Goal: Task Accomplishment & Management: Manage account settings

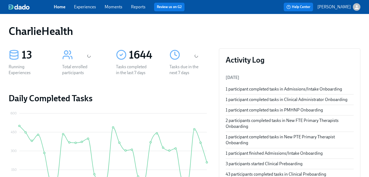
click at [84, 13] on div "Home Experiences Moments Reports Review us on G2 Help Center [PERSON_NAME]" at bounding box center [184, 7] width 369 height 14
click at [86, 6] on link "Experiences" at bounding box center [85, 6] width 22 height 5
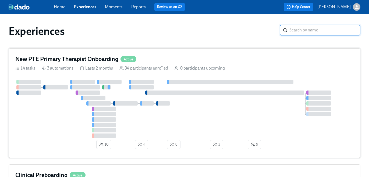
click at [202, 70] on div "0 participants upcoming" at bounding box center [199, 68] width 50 height 6
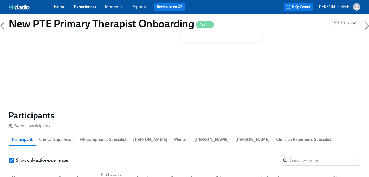
scroll to position [478, 0]
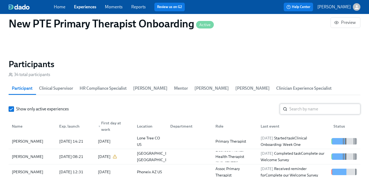
click at [295, 113] on input "search" at bounding box center [324, 109] width 71 height 11
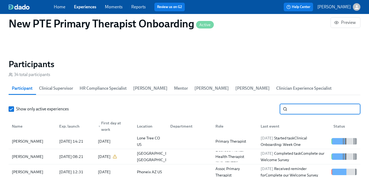
type input "Candidate information First name [PERSON_NAME] Middle name [PERSON_NAME] Last n…"
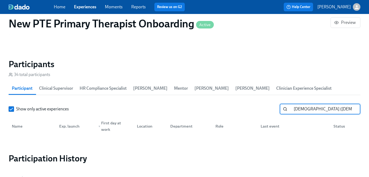
click at [352, 111] on input "Candidate information First name [PERSON_NAME] Middle name [PERSON_NAME] Last n…" at bounding box center [324, 109] width 71 height 11
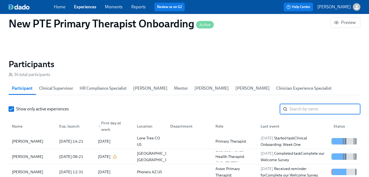
click at [117, 83] on button "HR Compliance Specialist" at bounding box center [102, 88] width 53 height 13
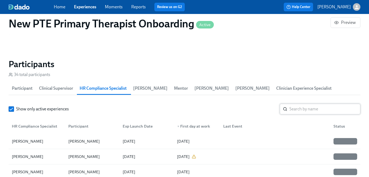
click at [298, 113] on input "search" at bounding box center [324, 109] width 71 height 11
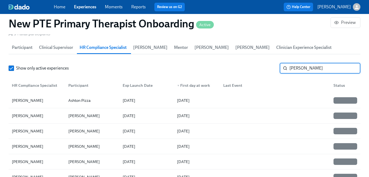
click at [291, 68] on input "[PERSON_NAME]" at bounding box center [324, 68] width 71 height 11
click at [23, 48] on span "Participant" at bounding box center [22, 48] width 21 height 8
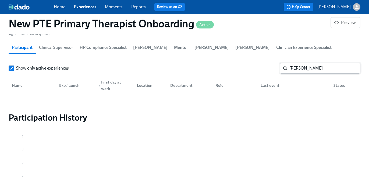
click at [290, 68] on input "[PERSON_NAME]" at bounding box center [324, 68] width 71 height 11
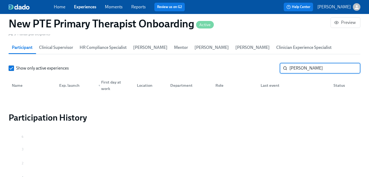
click at [290, 68] on input "[PERSON_NAME]" at bounding box center [324, 68] width 71 height 11
click at [290, 69] on input "[PERSON_NAME]" at bounding box center [324, 68] width 71 height 11
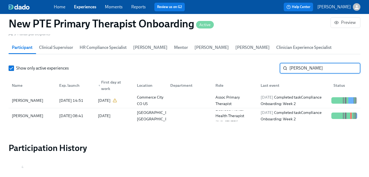
type input "[PERSON_NAME]"
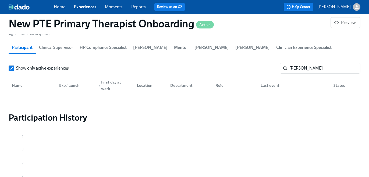
click at [65, 7] on div "Home Experiences Moments Reports Review us on G2" at bounding box center [130, 7] width 153 height 9
click at [81, 7] on link "Experiences" at bounding box center [85, 6] width 22 height 5
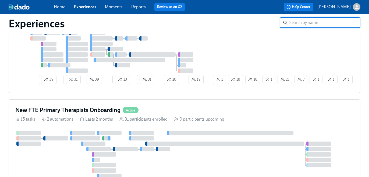
scroll to position [306, 0]
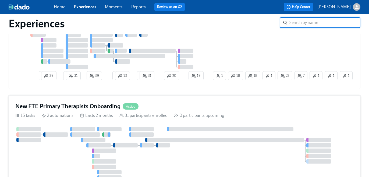
click at [161, 102] on div "New FTE Primary Therapists Onboarding Active 15 tasks 2 automations Lasts 2 mon…" at bounding box center [185, 148] width 352 height 104
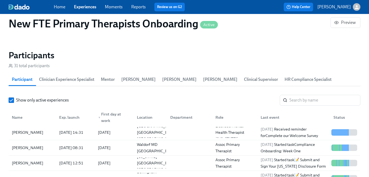
scroll to position [451, 0]
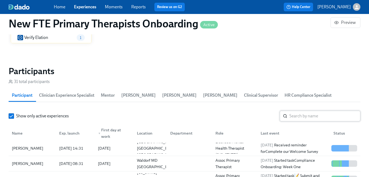
click at [299, 112] on input "search" at bounding box center [324, 116] width 71 height 11
paste input "[PERSON_NAME]"
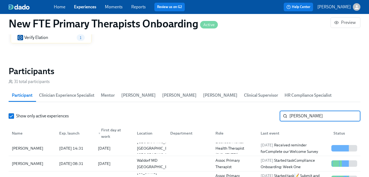
type input "[PERSON_NAME]"
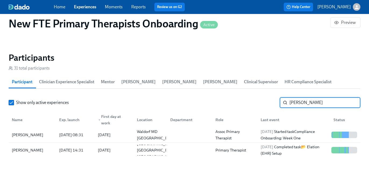
scroll to position [471, 0]
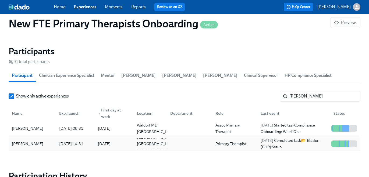
click at [262, 140] on span "[DATE]" at bounding box center [266, 140] width 13 height 5
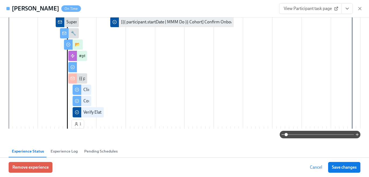
scroll to position [266, 0]
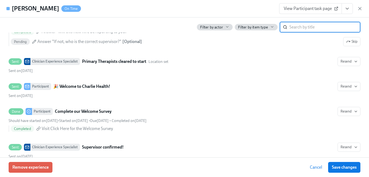
click at [296, 24] on input "search" at bounding box center [324, 27] width 71 height 11
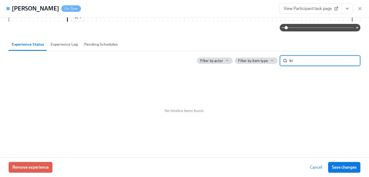
type input "k"
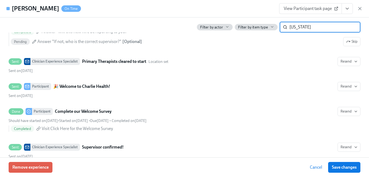
type input "[US_STATE]"
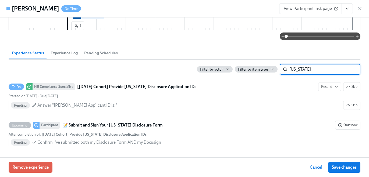
scroll to position [200, 0]
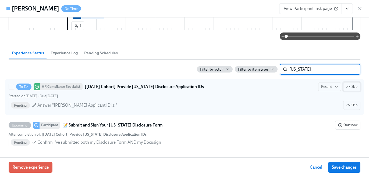
click at [348, 87] on icon "button" at bounding box center [348, 87] width 4 height 4
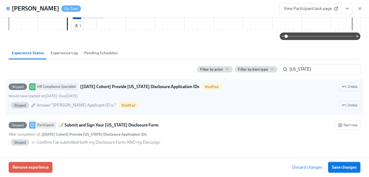
click at [348, 166] on span "Save changes" at bounding box center [344, 167] width 25 height 5
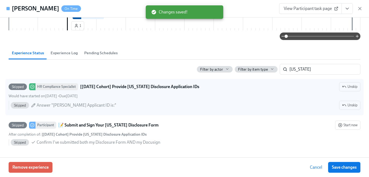
scroll to position [0, 3126]
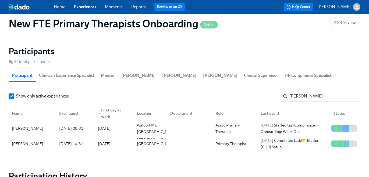
click at [284, 75] on span "HR Compliance Specialist" at bounding box center [307, 76] width 47 height 8
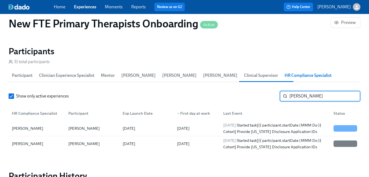
click at [307, 96] on input "[PERSON_NAME]" at bounding box center [324, 96] width 71 height 11
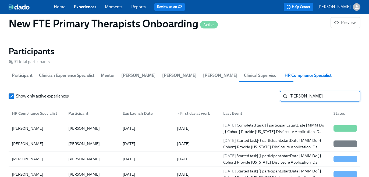
type input "[PERSON_NAME]"
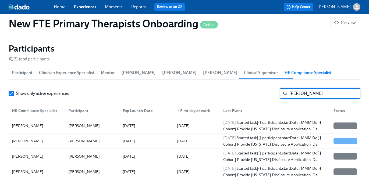
scroll to position [475, 0]
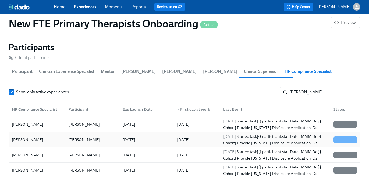
click at [289, 139] on div "[DATE] Started task [{{ participant.startDate | MMM Do }} Cohort] Provide [US_S…" at bounding box center [275, 139] width 108 height 13
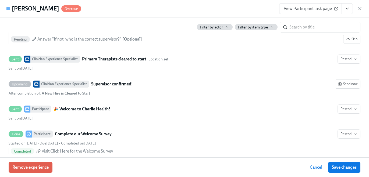
scroll to position [348, 0]
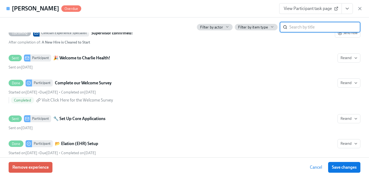
click at [301, 28] on input "search" at bounding box center [324, 27] width 71 height 11
type input "[US_STATE]"
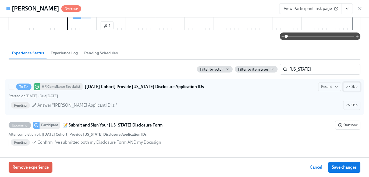
click at [351, 86] on span "Skip" at bounding box center [351, 86] width 11 height 5
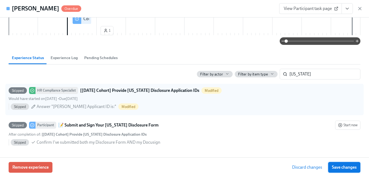
click at [350, 171] on button "Save changes" at bounding box center [344, 167] width 32 height 11
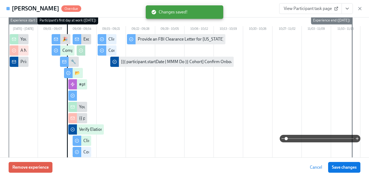
scroll to position [0, 0]
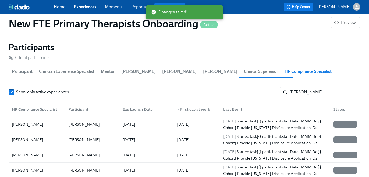
click at [96, 5] on div "Home Experiences Moments Reports Review us on G2" at bounding box center [130, 7] width 153 height 9
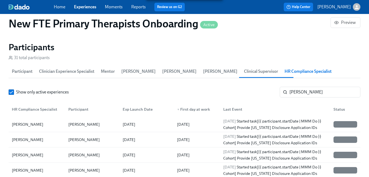
click at [91, 10] on span "Experiences" at bounding box center [85, 7] width 22 height 6
click at [86, 6] on link "Experiences" at bounding box center [85, 6] width 22 height 5
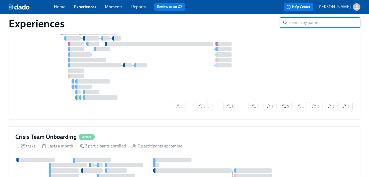
scroll to position [1198, 0]
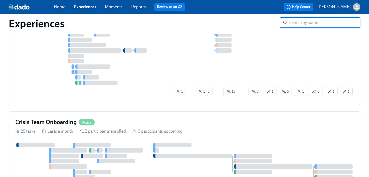
type input "o"
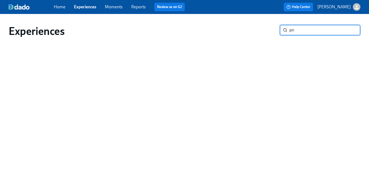
scroll to position [0, 0]
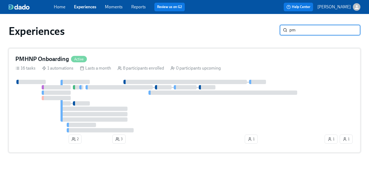
type input "pm"
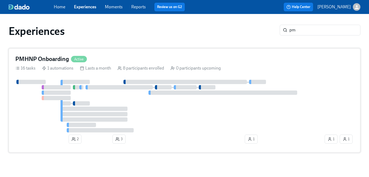
click at [173, 74] on div "PMHNP Onboarding Active 16 tasks 1 automations Lasts a month 8 participants enr…" at bounding box center [185, 100] width 352 height 104
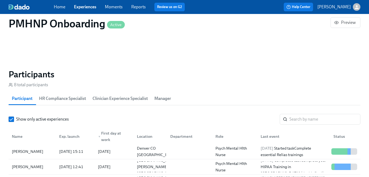
click at [84, 96] on span "HR Compliance Specialist" at bounding box center [62, 99] width 47 height 8
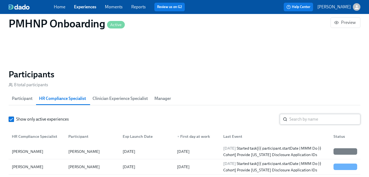
click at [321, 120] on input "search" at bounding box center [324, 119] width 71 height 11
type input "[PERSON_NAME]"
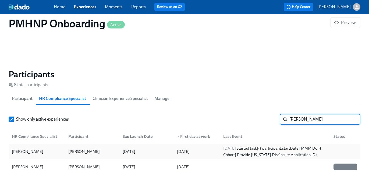
click at [332, 150] on div at bounding box center [333, 151] width 4 height 6
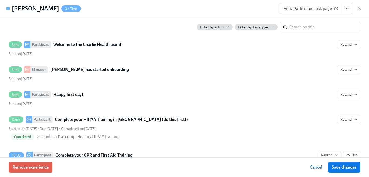
scroll to position [281, 0]
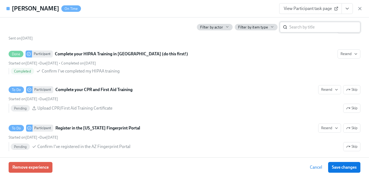
click at [296, 31] on input "search" at bounding box center [324, 27] width 71 height 11
type input "[US_STATE]"
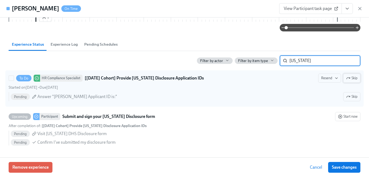
click at [358, 77] on button "Skip" at bounding box center [351, 78] width 17 height 9
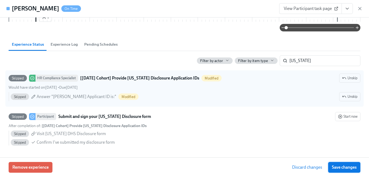
click at [348, 166] on span "Save changes" at bounding box center [344, 167] width 25 height 5
